Goal: Information Seeking & Learning: Learn about a topic

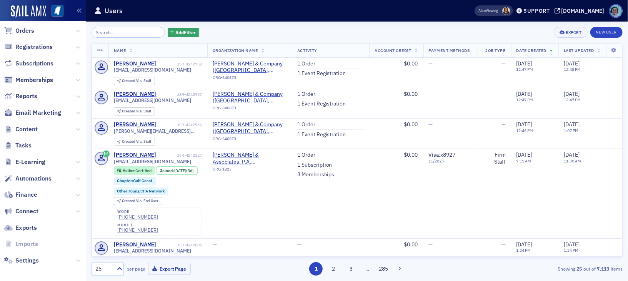
scroll to position [97, 0]
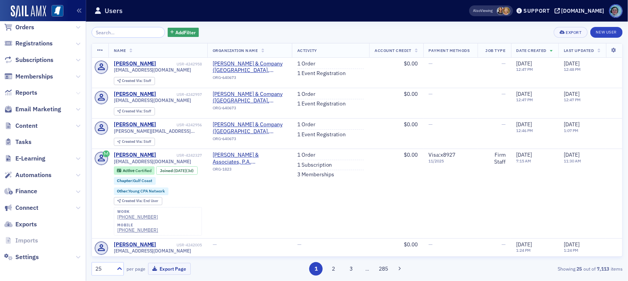
click at [76, 91] on icon at bounding box center [78, 93] width 5 height 5
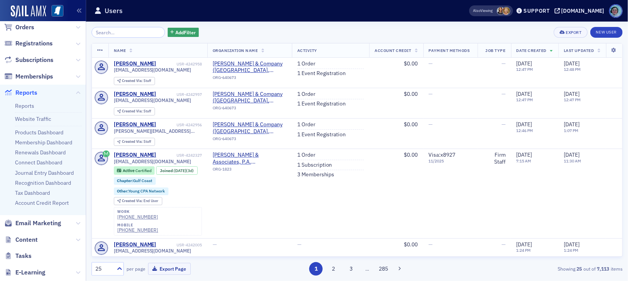
click at [27, 91] on span "Reports" at bounding box center [26, 92] width 22 height 8
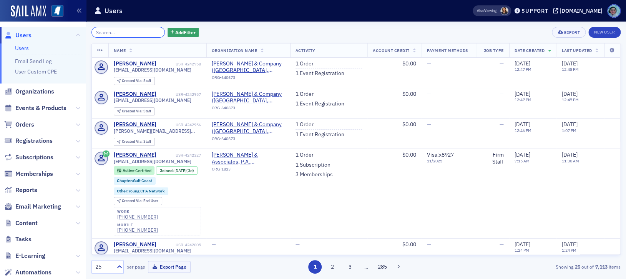
click at [143, 28] on input "search" at bounding box center [128, 32] width 73 height 11
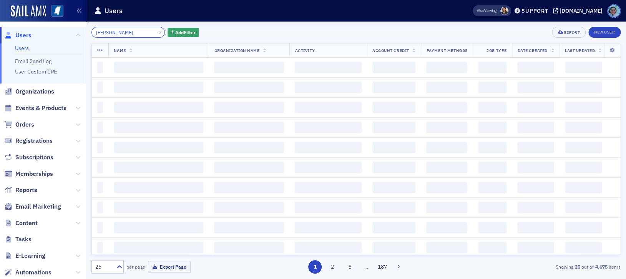
type input "[PERSON_NAME]"
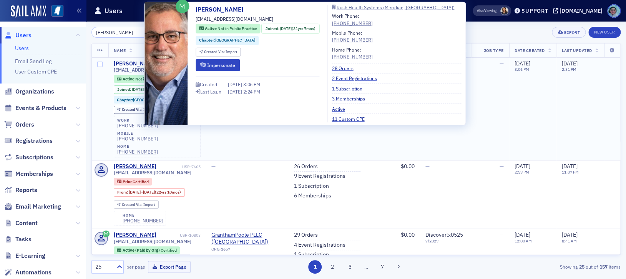
click at [134, 62] on div "David Butler" at bounding box center [135, 63] width 43 height 7
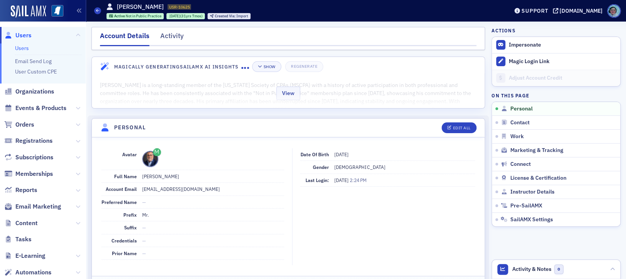
click at [269, 100] on div "View" at bounding box center [288, 92] width 393 height 32
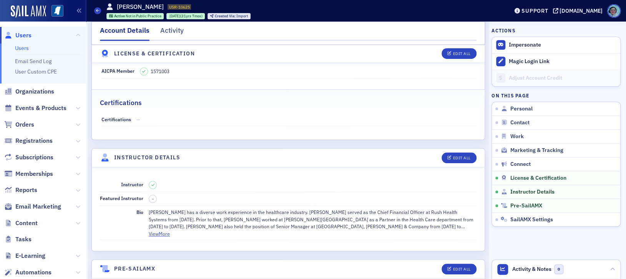
scroll to position [1769, 0]
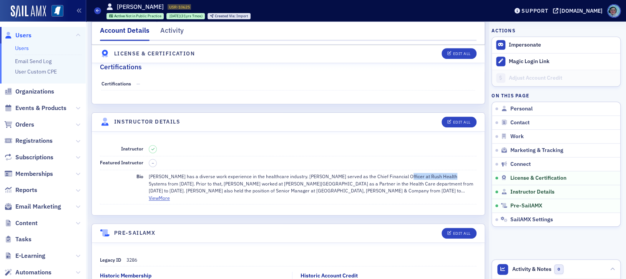
drag, startPoint x: 390, startPoint y: 169, endPoint x: 437, endPoint y: 165, distance: 47.0
click at [437, 173] on p "David Butler has a diverse work experience in the healthcare industry. David se…" at bounding box center [313, 183] width 328 height 21
copy p "Rush Health Systems"
click at [158, 194] on button "View More" at bounding box center [159, 197] width 21 height 7
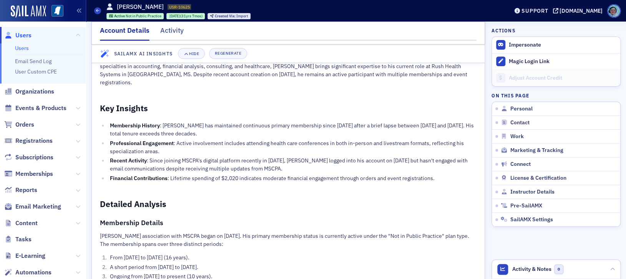
scroll to position [0, 0]
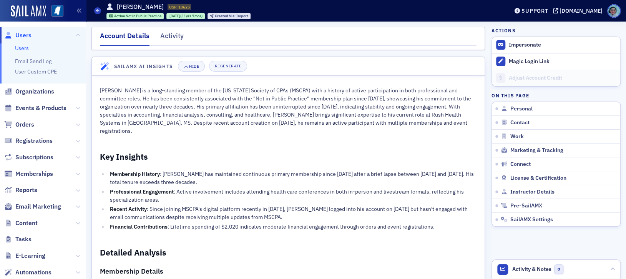
click at [25, 47] on link "Users" at bounding box center [22, 48] width 14 height 7
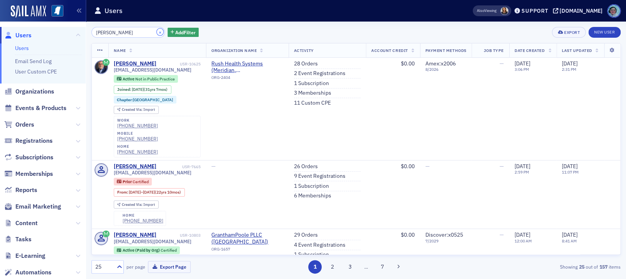
click at [157, 32] on button "×" at bounding box center [160, 31] width 7 height 7
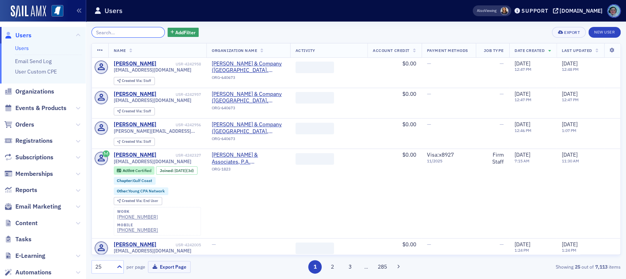
click at [150, 33] on input "search" at bounding box center [128, 32] width 73 height 11
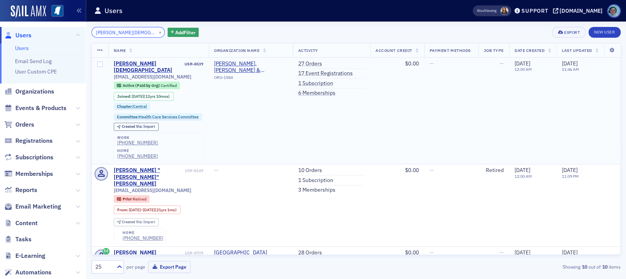
type input "JULIA JESUIT"
click at [138, 58] on td "Julia Jesuit USR-8539 jjesuit@cricpa.com Active (Paid by Org) Certified Joined …" at bounding box center [158, 111] width 101 height 107
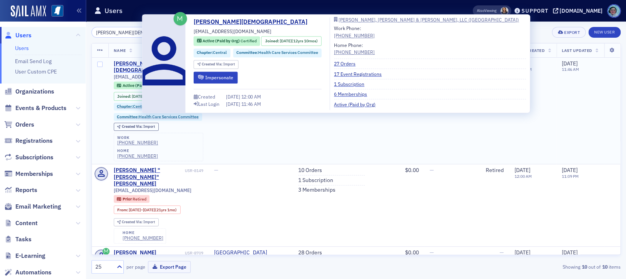
click at [135, 61] on div "Julia Jesuit" at bounding box center [149, 66] width 70 height 13
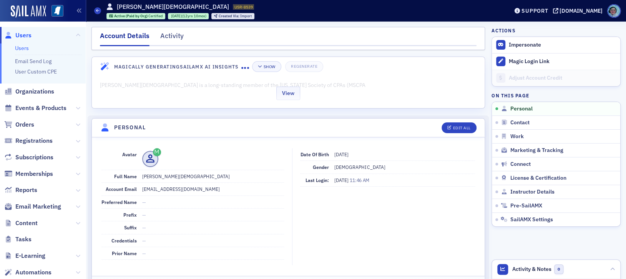
click at [298, 102] on div "View" at bounding box center [288, 92] width 393 height 32
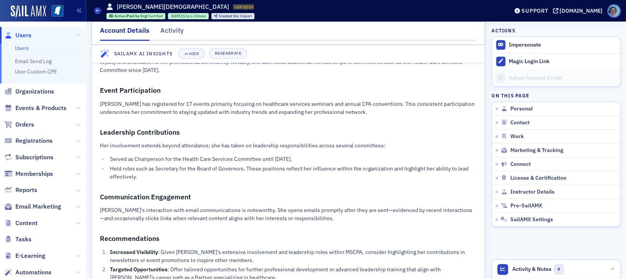
scroll to position [236, 0]
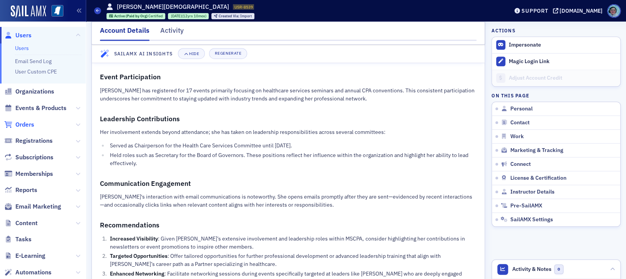
click at [33, 123] on span "Orders" at bounding box center [24, 124] width 19 height 8
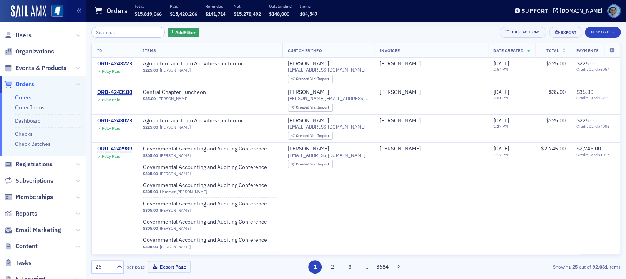
click at [146, 30] on input "search" at bounding box center [128, 32] width 73 height 11
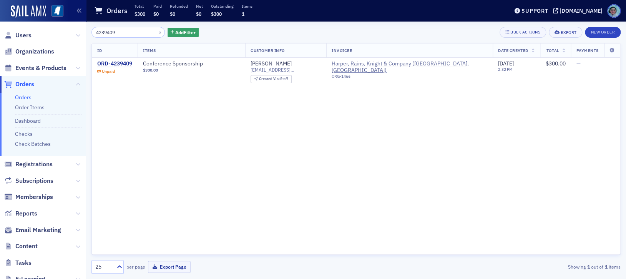
type input "4239409"
click at [123, 61] on div "ORD-4239409" at bounding box center [114, 63] width 35 height 7
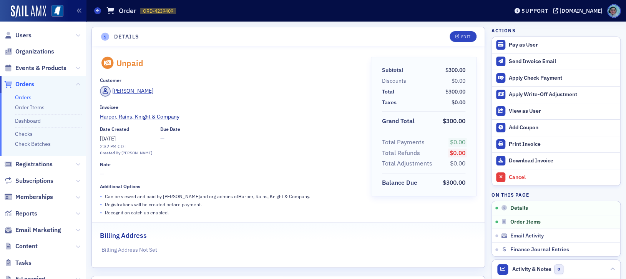
click at [23, 84] on span "Orders" at bounding box center [24, 84] width 19 height 8
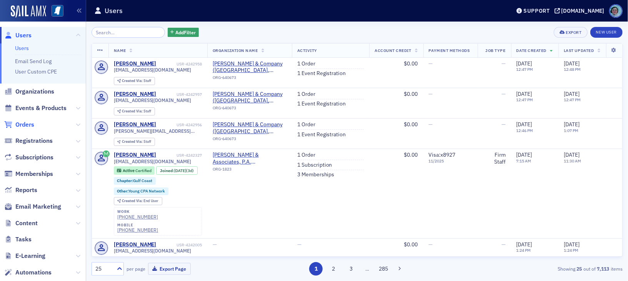
click at [31, 125] on span "Orders" at bounding box center [24, 124] width 19 height 8
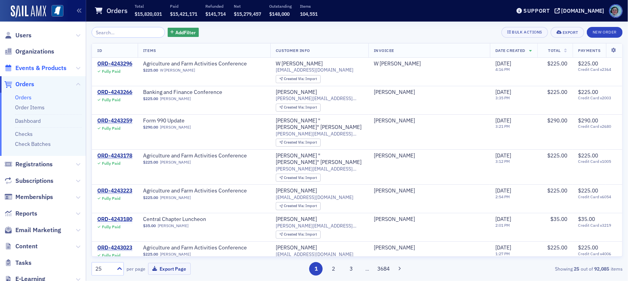
click at [36, 66] on span "Events & Products" at bounding box center [40, 68] width 51 height 8
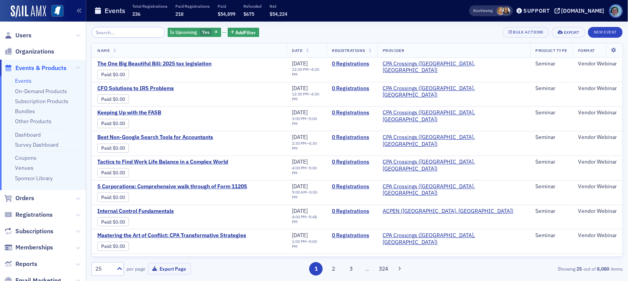
click at [245, 27] on div "Is Upcoming Yes Add Filter" at bounding box center [214, 32] width 92 height 11
click at [245, 31] on span "Add Filter" at bounding box center [246, 32] width 20 height 7
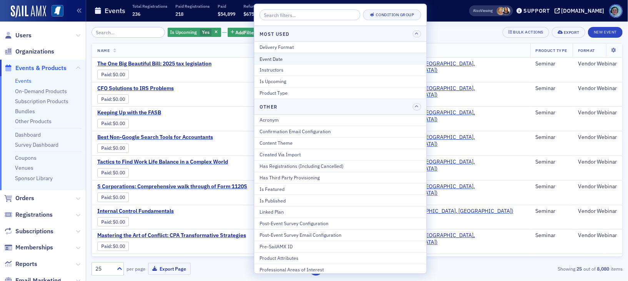
click at [280, 61] on div "Event Date" at bounding box center [340, 58] width 161 height 7
select select "7"
select select "2025"
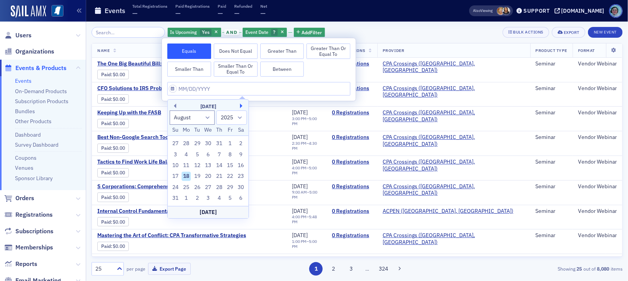
click at [241, 107] on button "Next Month" at bounding box center [242, 105] width 5 height 5
select select "8"
click at [221, 154] on div "11" at bounding box center [219, 154] width 9 height 9
type input "09/11/2025"
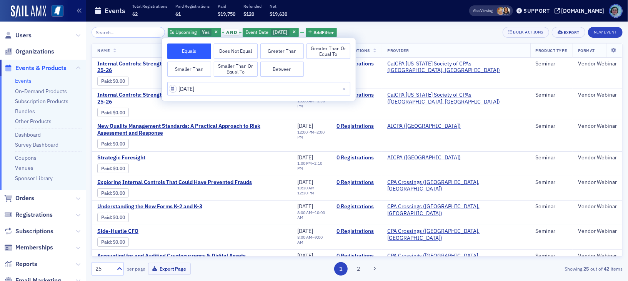
click at [367, 34] on div "Is Upcoming Yes and Event Date 9/11/2025 Add Filter Bulk Actions Export New Eve…" at bounding box center [357, 32] width 531 height 11
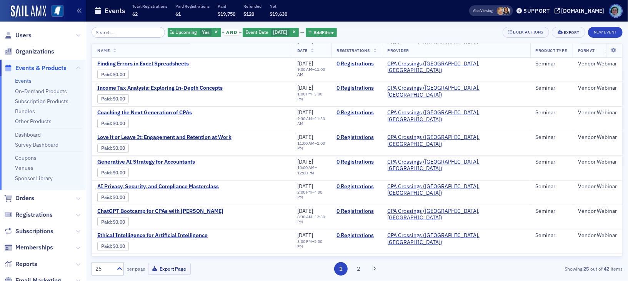
scroll to position [420, 0]
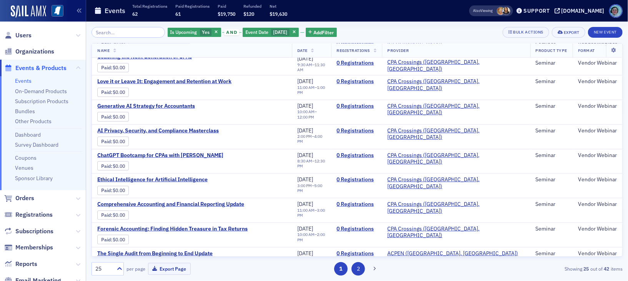
click at [358, 269] on button "2" at bounding box center [357, 268] width 13 height 13
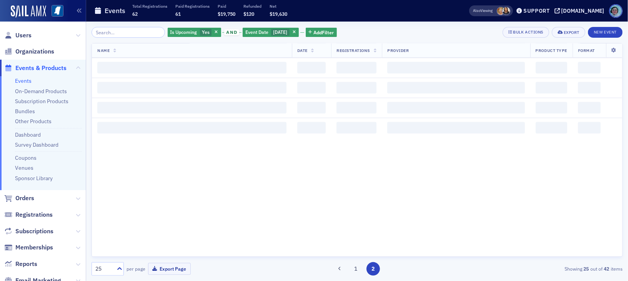
scroll to position [0, 0]
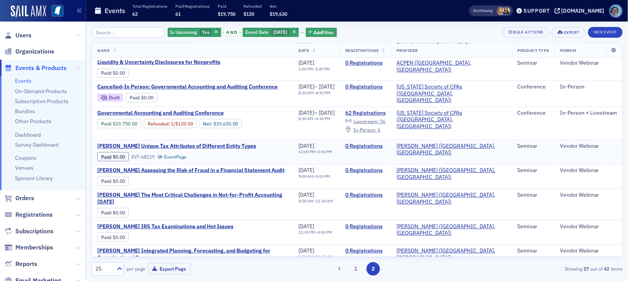
scroll to position [77, 0]
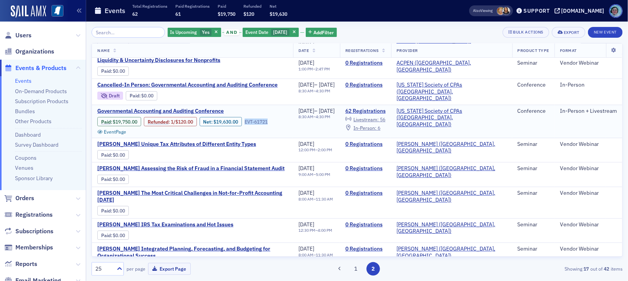
drag, startPoint x: 277, startPoint y: 119, endPoint x: 246, endPoint y: 117, distance: 30.5
click at [246, 117] on div "Paid : $19,750.00 Refunded : 1 / $120.00 Net : $19,630.00 EVT-61721 Event Page" at bounding box center [192, 126] width 190 height 18
click at [264, 119] on div "EVT-61721" at bounding box center [256, 122] width 23 height 6
drag, startPoint x: 270, startPoint y: 119, endPoint x: 248, endPoint y: 123, distance: 23.1
click at [248, 123] on div "Paid : $19,750.00 Refunded : 1 / $120.00 Net : $19,630.00 EVT-61721 Event Page" at bounding box center [192, 126] width 190 height 18
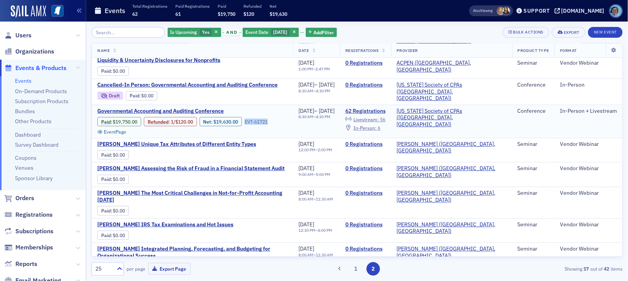
click at [251, 119] on div "EVT-61721" at bounding box center [256, 122] width 23 height 6
drag, startPoint x: 248, startPoint y: 118, endPoint x: 272, endPoint y: 119, distance: 24.2
click at [272, 119] on div "Paid : $19,750.00 Refunded : 1 / $120.00 Net : $19,630.00 EVT-61721 Event Page" at bounding box center [192, 126] width 190 height 18
click at [277, 119] on div "Paid : $19,750.00 Refunded : 1 / $120.00 Net : $19,630.00 EVT-61721 Event Page" at bounding box center [192, 126] width 190 height 18
drag, startPoint x: 271, startPoint y: 119, endPoint x: 247, endPoint y: 120, distance: 24.3
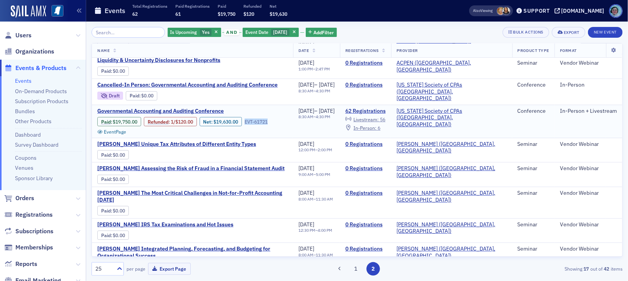
click at [247, 120] on div "Paid : $19,750.00 Refunded : 1 / $120.00 Net : $19,630.00 EVT-61721 Event Page" at bounding box center [192, 126] width 190 height 18
drag, startPoint x: 247, startPoint y: 118, endPoint x: 275, endPoint y: 118, distance: 28.1
click at [275, 118] on div "Paid : $19,750.00 Refunded : 1 / $120.00 Net : $19,630.00 EVT-61721 Event Page" at bounding box center [192, 126] width 190 height 18
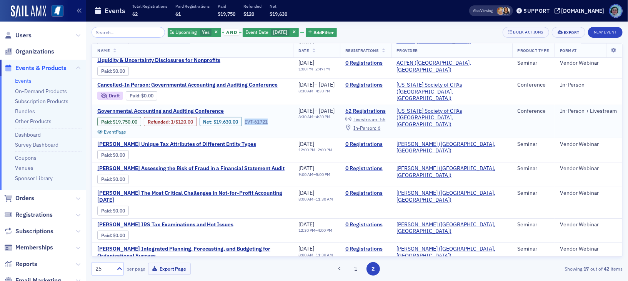
drag, startPoint x: 276, startPoint y: 120, endPoint x: 248, endPoint y: 123, distance: 27.9
click at [248, 123] on div "Paid : $19,750.00 Refunded : 1 / $120.00 Net : $19,630.00 EVT-61721 Event Page" at bounding box center [192, 126] width 190 height 18
click at [253, 120] on div "EVT-61721" at bounding box center [256, 122] width 23 height 6
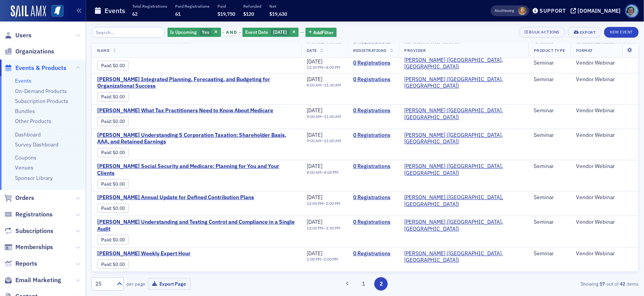
scroll to position [223, 0]
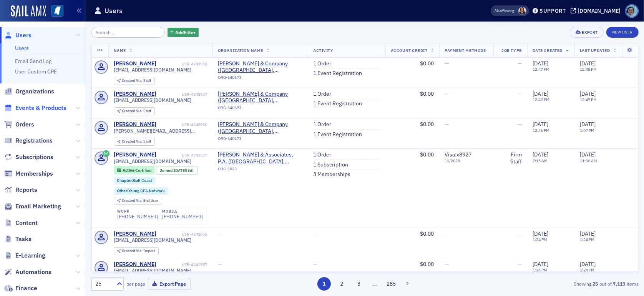
click at [37, 109] on span "Events & Products" at bounding box center [40, 108] width 51 height 8
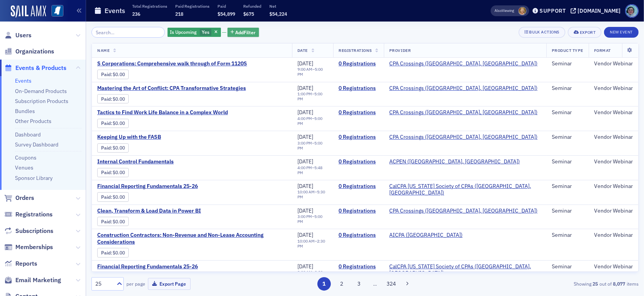
click at [236, 33] on span "Add Filter" at bounding box center [246, 32] width 20 height 7
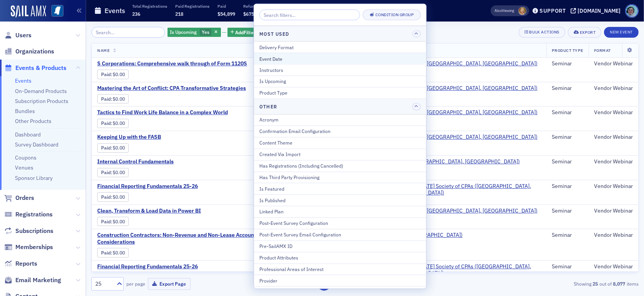
click at [281, 56] on div "Event Date" at bounding box center [340, 58] width 161 height 7
select select "7"
select select "2025"
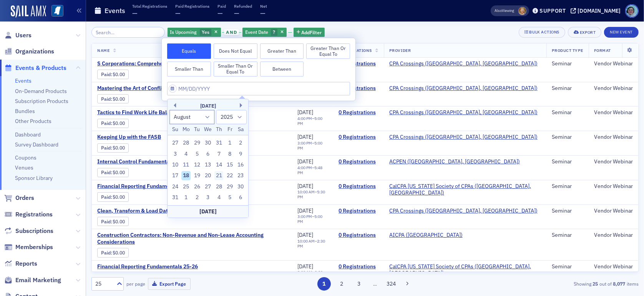
click at [221, 178] on div "21" at bounding box center [219, 175] width 9 height 9
type input "08/21/2025"
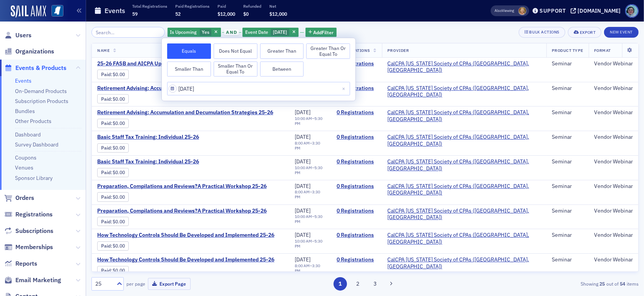
click at [388, 26] on div "Is Upcoming Yes and Event Date 8/21/2025 Add Filter Bulk Actions Export New Eve…" at bounding box center [366, 159] width 548 height 275
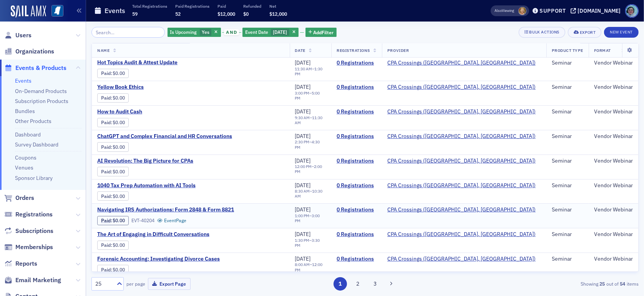
scroll to position [404, 0]
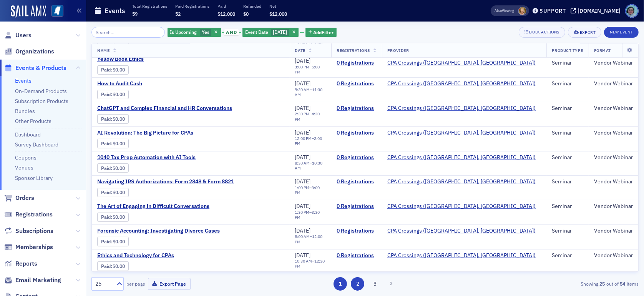
click at [354, 288] on button "2" at bounding box center [357, 283] width 13 height 13
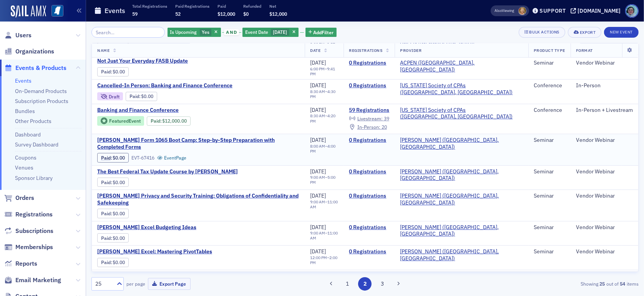
scroll to position [217, 0]
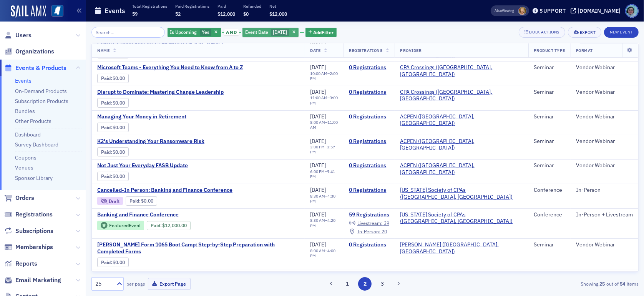
click at [298, 35] on button "button" at bounding box center [294, 32] width 7 height 7
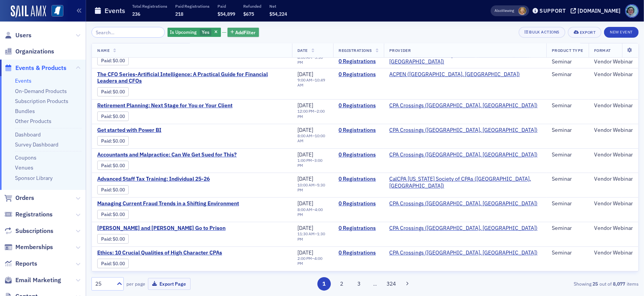
click at [248, 36] on button "Add Filter" at bounding box center [244, 33] width 32 height 10
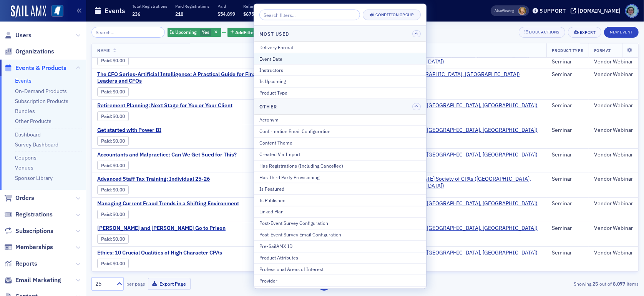
click at [285, 57] on div "Event Date" at bounding box center [340, 58] width 161 height 7
select select "7"
select select "2025"
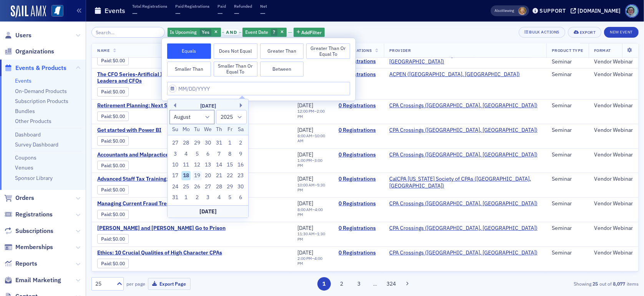
click at [198, 177] on div "19" at bounding box center [197, 175] width 9 height 9
type input "08/19/2025"
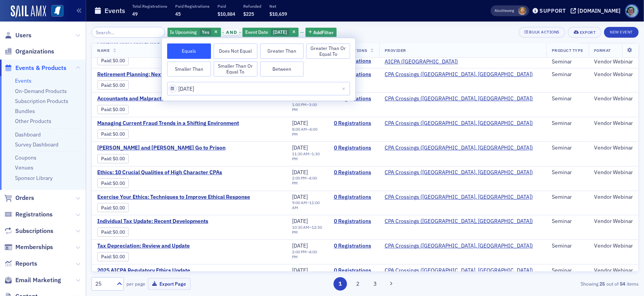
click at [417, 29] on div "Is Upcoming Yes and Event Date 8/19/2025 Add Filter Bulk Actions Export New Eve…" at bounding box center [366, 32] width 548 height 11
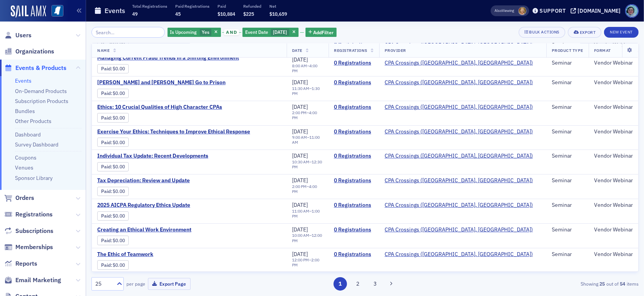
scroll to position [404, 0]
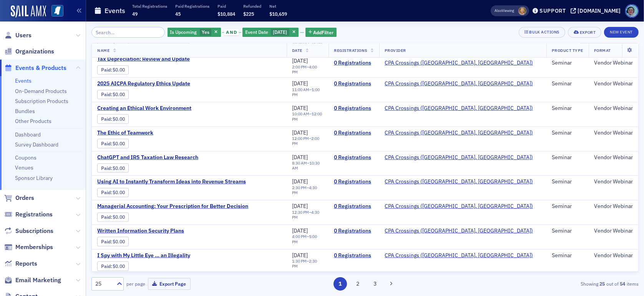
click at [357, 276] on div "25 per page Export Page 1 2 3 Showing 25 out of 54 items" at bounding box center [366, 281] width 548 height 19
click at [356, 283] on button "2" at bounding box center [357, 283] width 13 height 13
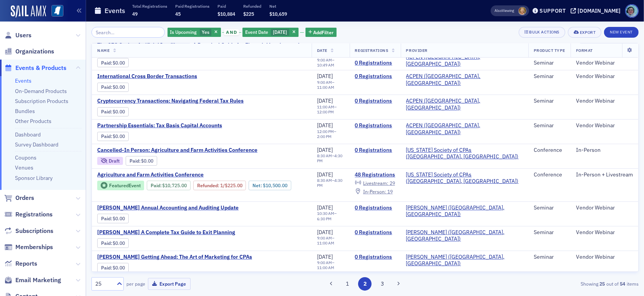
scroll to position [269, 0]
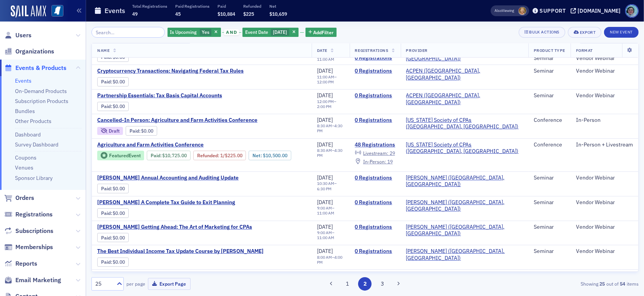
click at [383, 286] on button "3" at bounding box center [382, 283] width 13 height 13
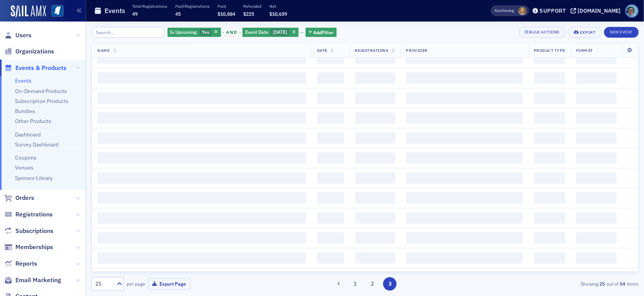
scroll to position [0, 0]
